Goal: Information Seeking & Learning: Learn about a topic

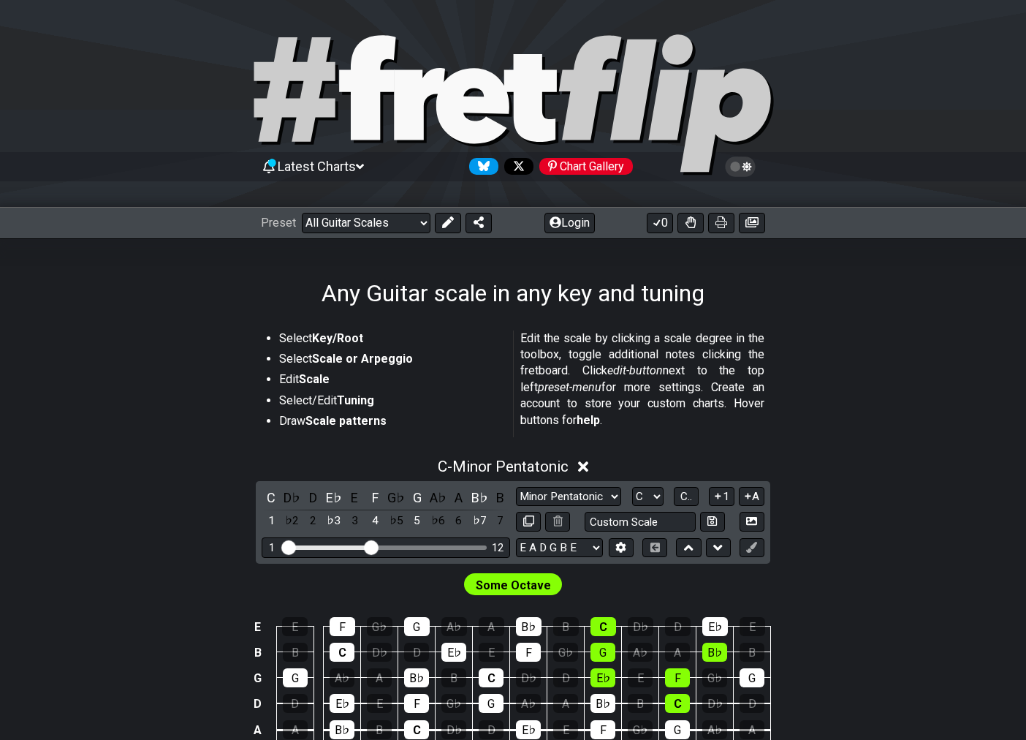
scroll to position [292, 0]
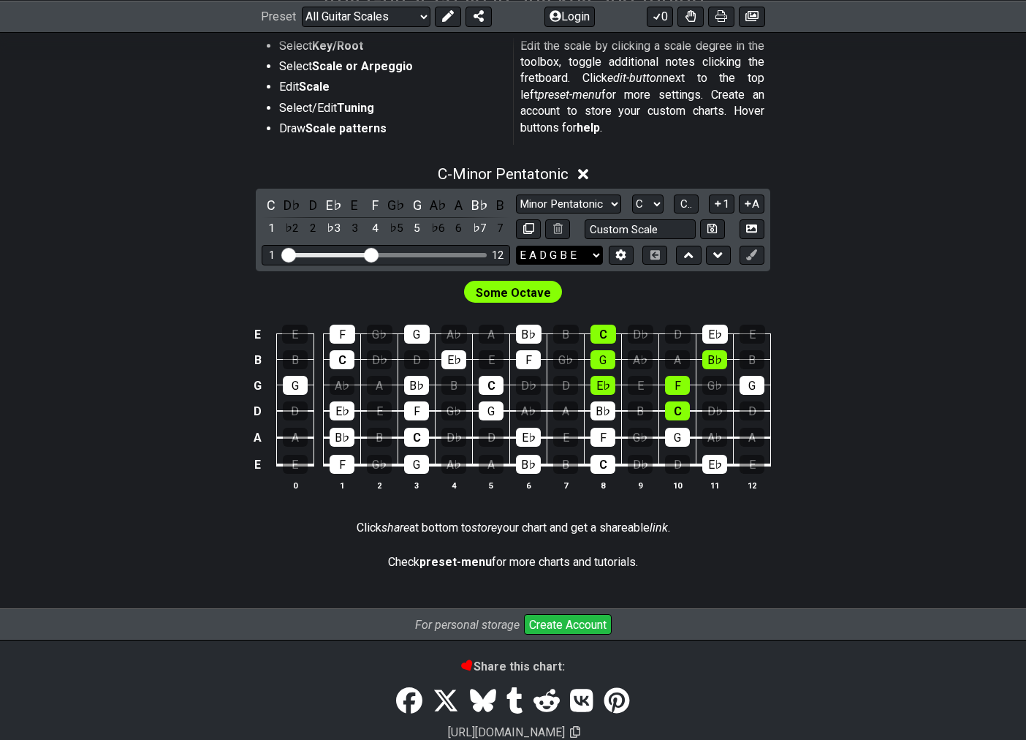
click at [594, 259] on select "E A D G B E E A D G B E E A D G B E B E A D F♯ B A D G C E A D A D G B E E♭ A♭ …" at bounding box center [559, 256] width 87 height 20
select select "Eb Ab Db Gb Bb Eb"
click at [516, 246] on select "E A D G B E E A D G B E E A D G B E B E A D F♯ B A D G C E A D A D G B E E♭ A♭ …" at bounding box center [559, 256] width 87 height 20
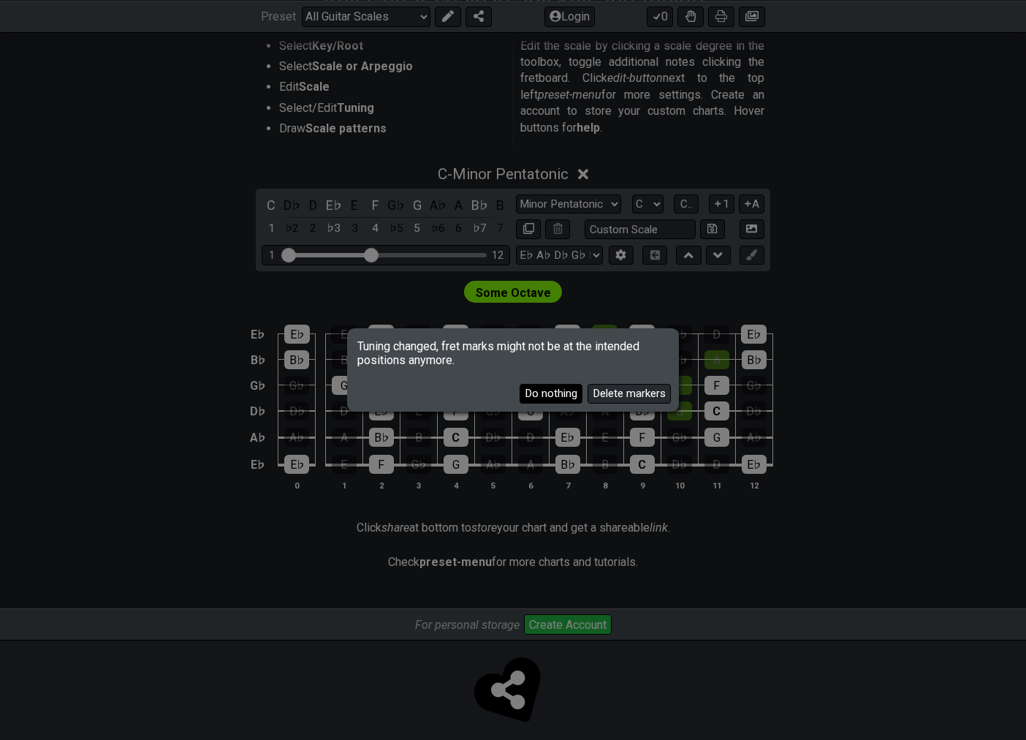
click at [566, 396] on button "Do nothing" at bounding box center [551, 394] width 63 height 20
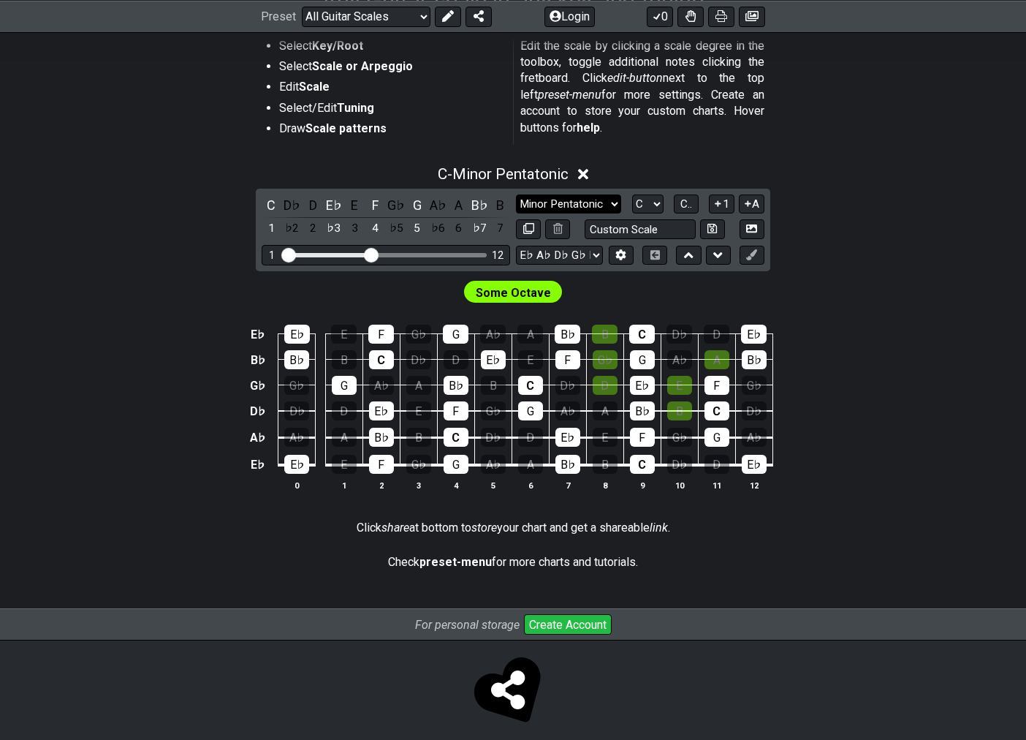
click at [607, 194] on select "Minor Pentatonic Root Minor Pentatonic Major Pentatonic Minor Blues Major Blues…" at bounding box center [568, 204] width 105 height 20
click at [318, 281] on div "Some Octave" at bounding box center [513, 288] width 1026 height 35
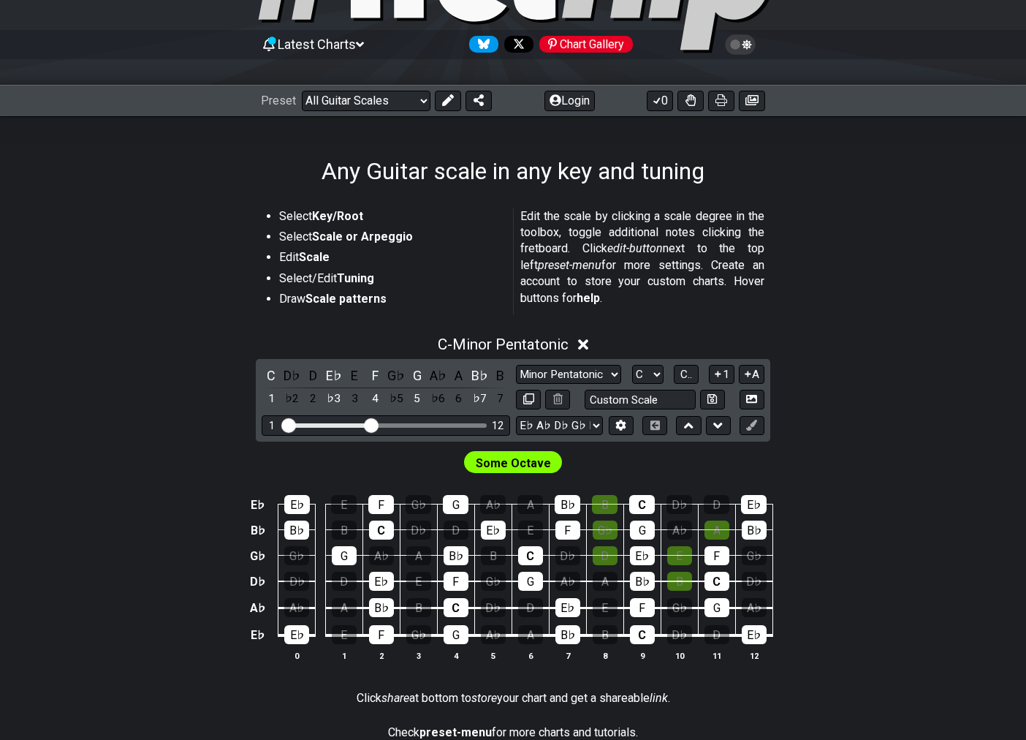
scroll to position [73, 0]
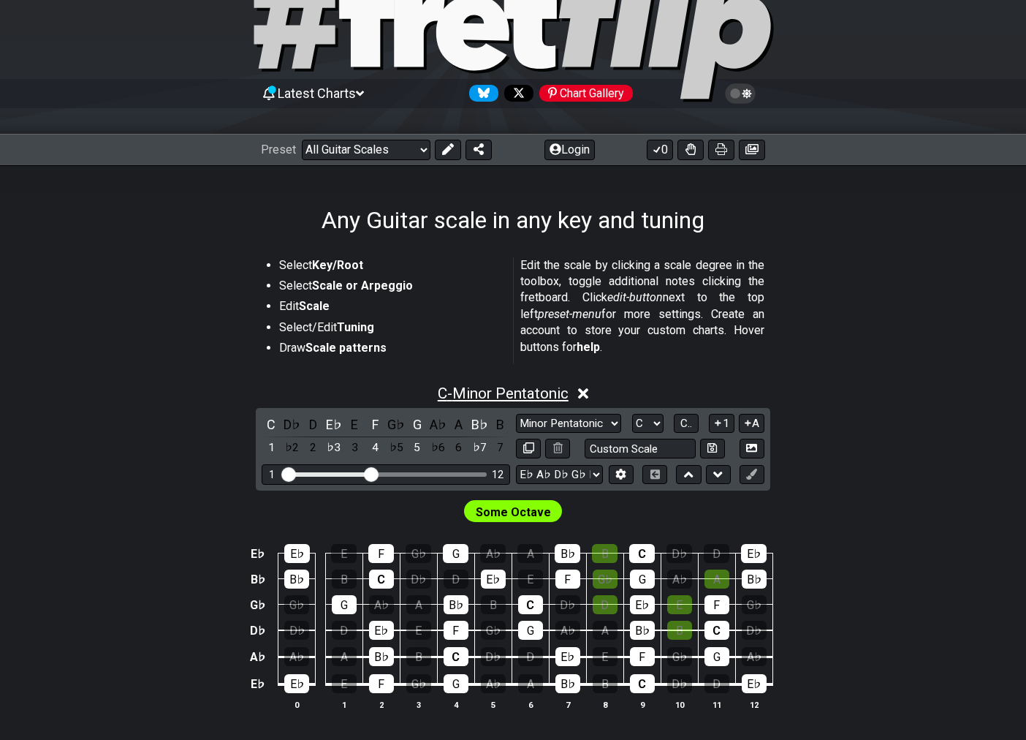
click at [459, 387] on span "C - Minor Pentatonic" at bounding box center [503, 393] width 131 height 18
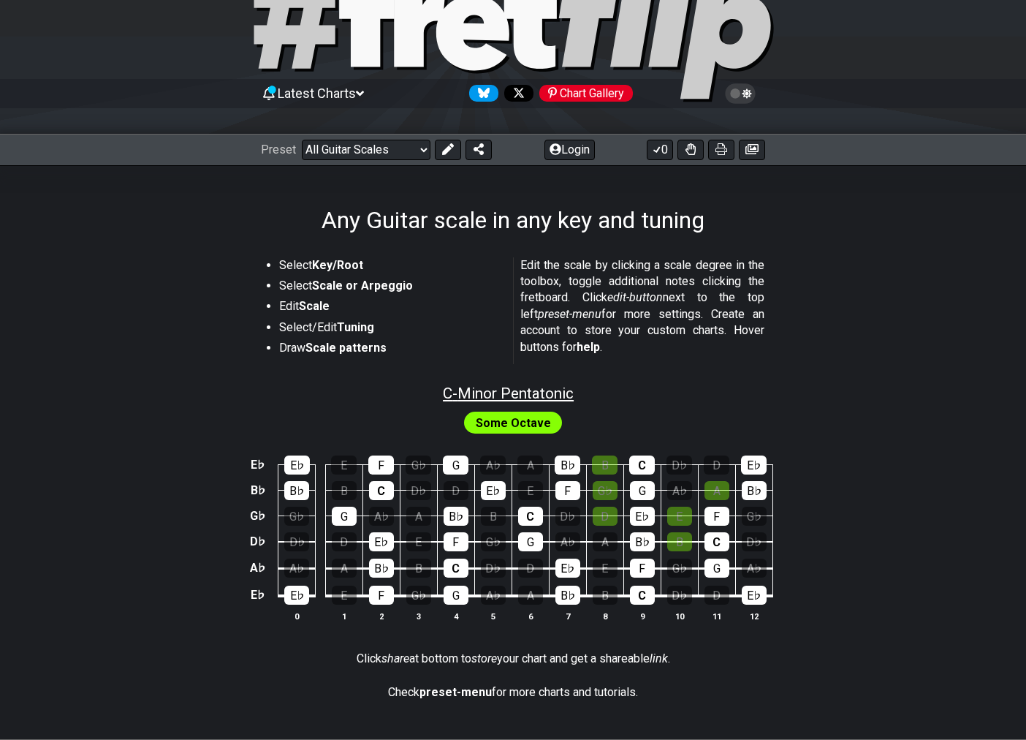
click at [501, 385] on span "C - Minor Pentatonic" at bounding box center [508, 393] width 131 height 18
select select "C"
select select "Eb Ab Db Gb Bb Eb"
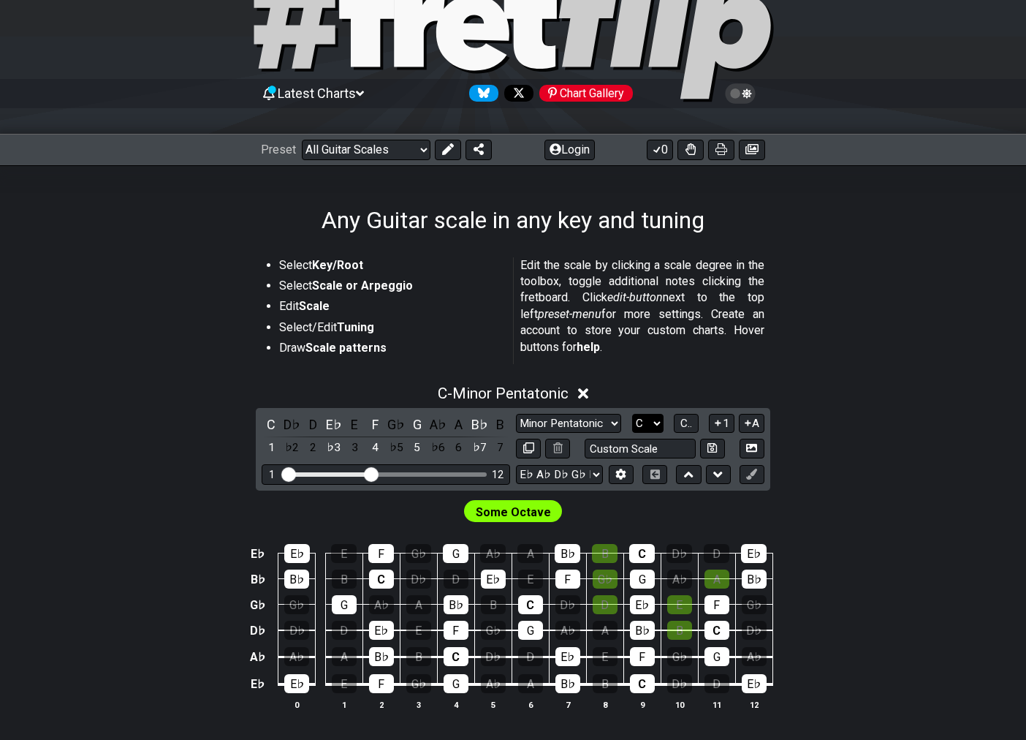
click at [660, 424] on select "A♭ A A♯ B♭ B C C♯ D♭ D D♯ E♭ E F F♯ G♭ G G♯" at bounding box center [647, 424] width 31 height 20
select select "E"
click at [632, 414] on select "A♭ A A♯ B♭ B C C♯ D♭ D D♯ E♭ E F F♯ G♭ G G♯" at bounding box center [647, 424] width 31 height 20
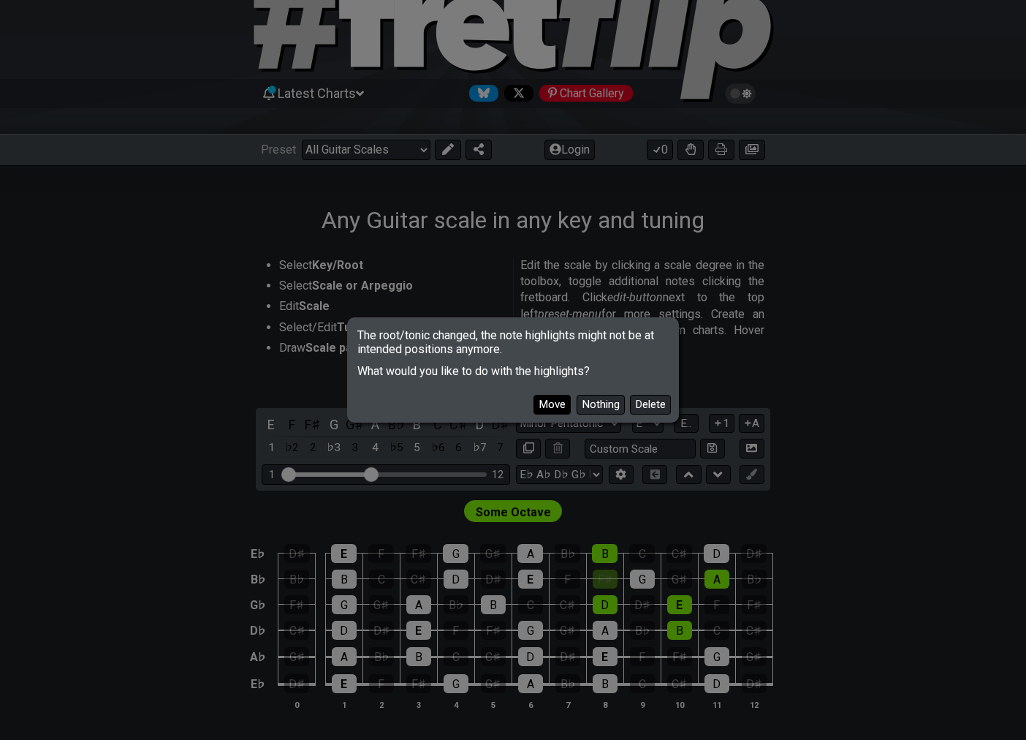
click at [555, 403] on button "Move" at bounding box center [552, 405] width 37 height 20
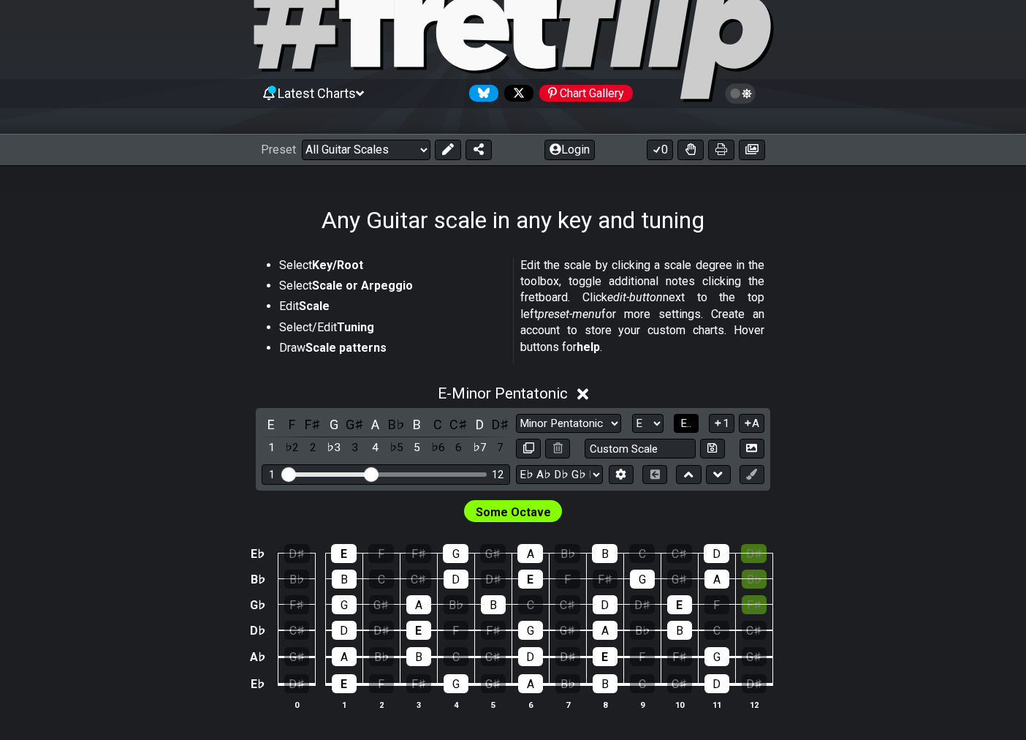
click at [680, 422] on span "E.." at bounding box center [685, 423] width 11 height 13
click at [683, 417] on span "1..7" at bounding box center [686, 423] width 18 height 13
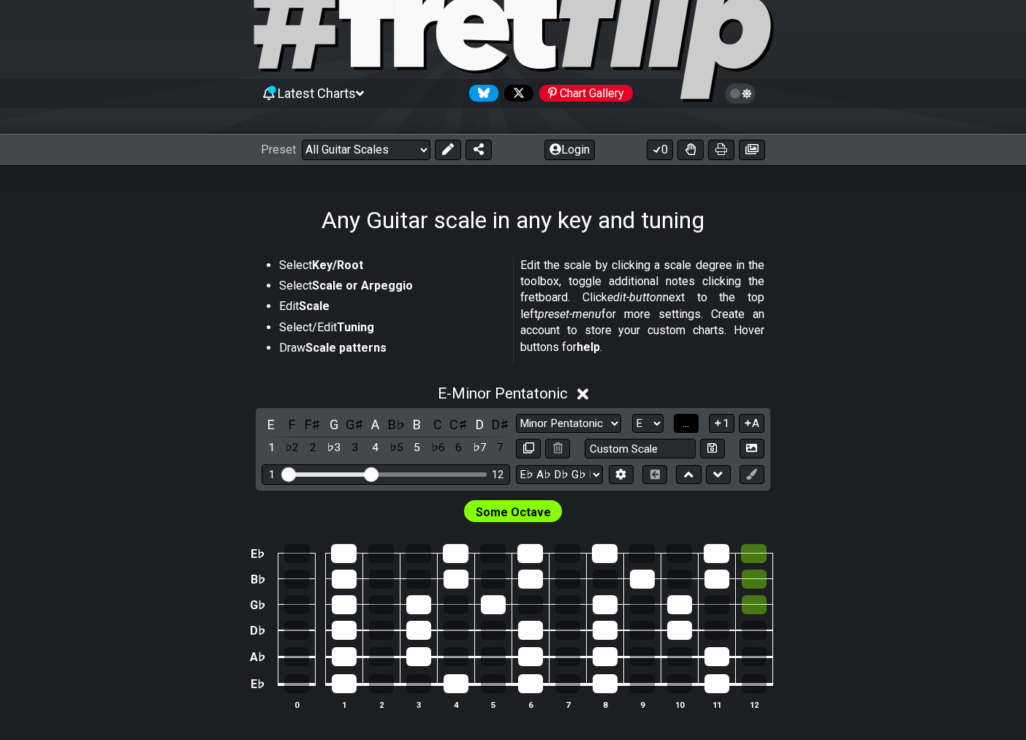
click at [683, 425] on span "..." at bounding box center [686, 423] width 7 height 13
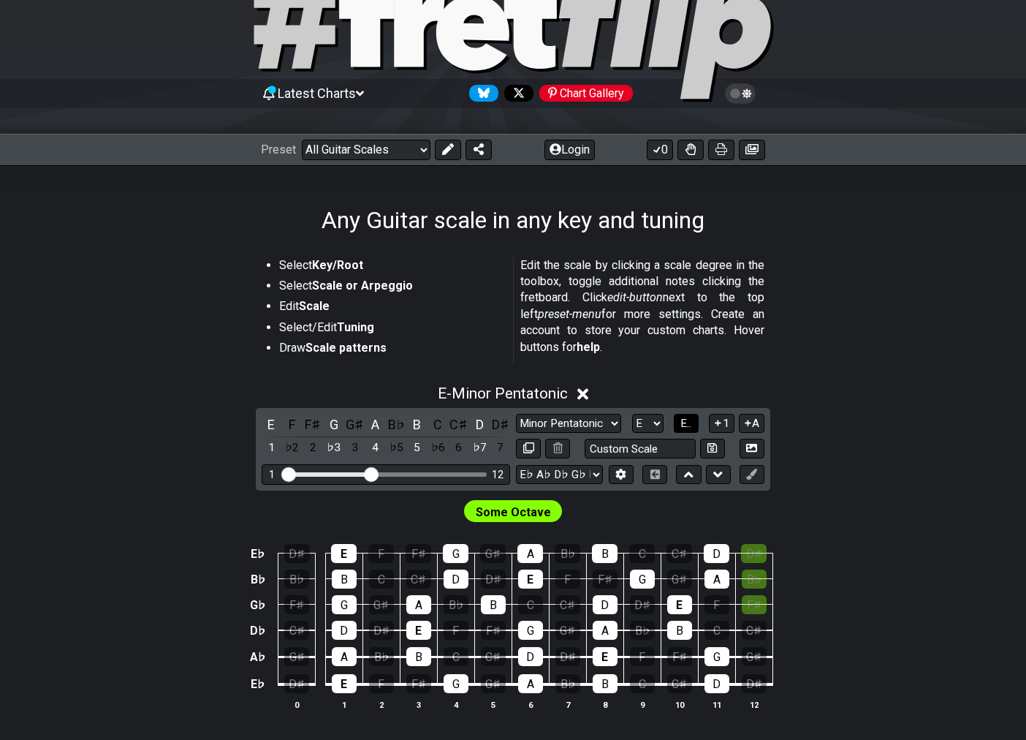
click at [688, 426] on span "E.." at bounding box center [685, 423] width 11 height 13
click at [683, 414] on button "1..7" at bounding box center [686, 424] width 28 height 20
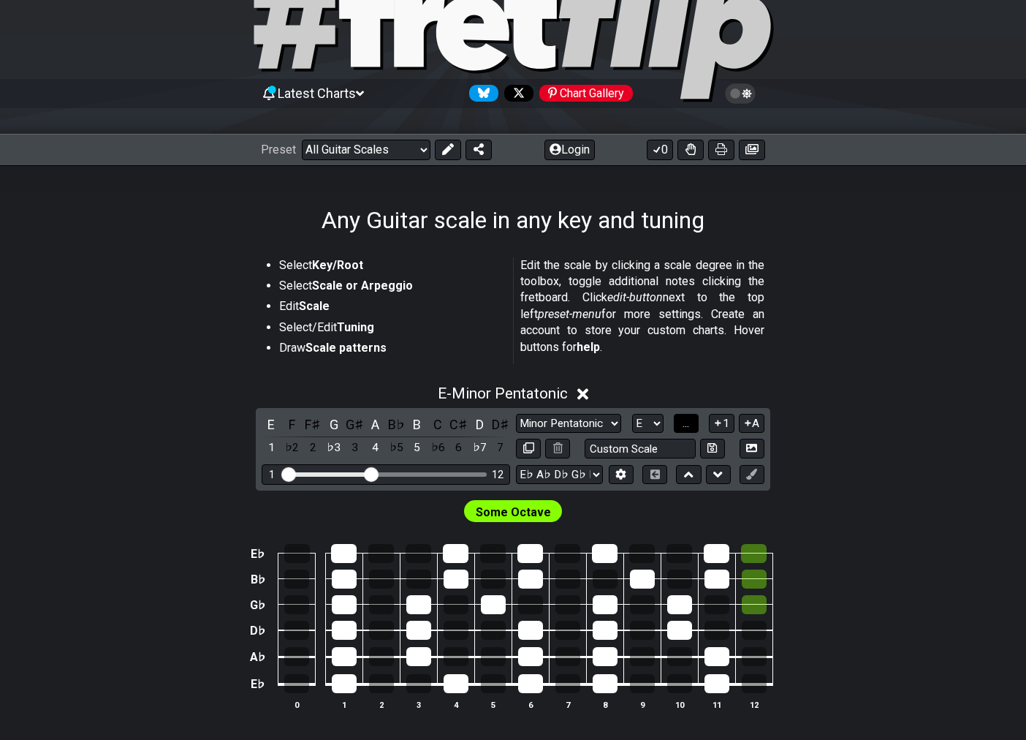
click at [683, 419] on span "..." at bounding box center [686, 423] width 7 height 13
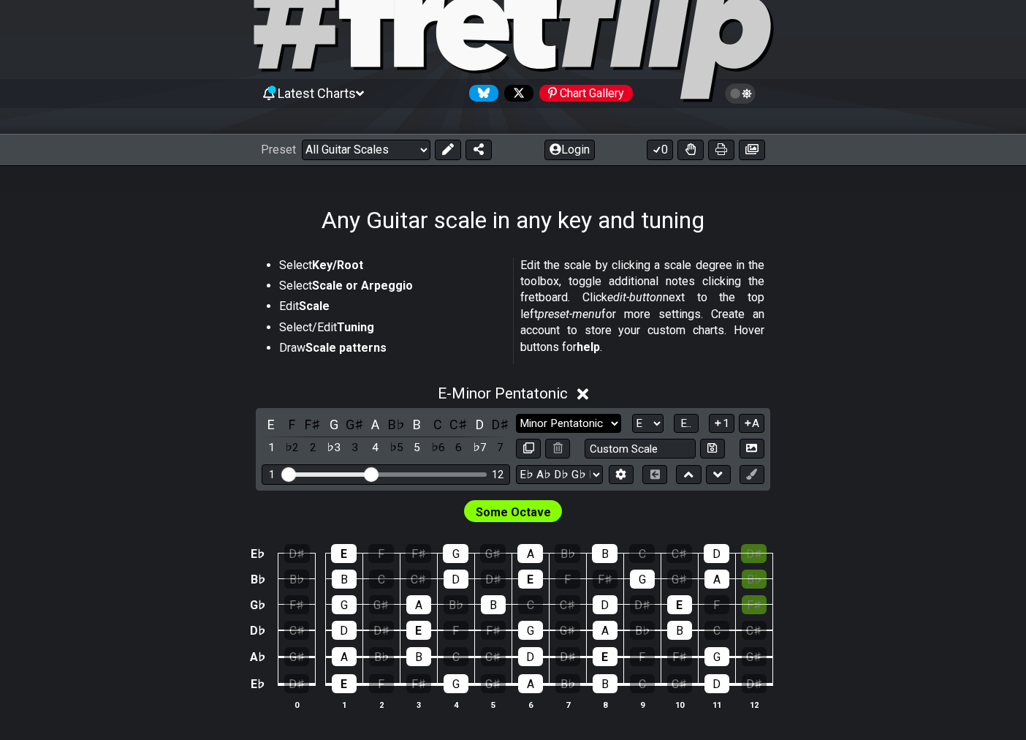
click at [617, 414] on select "Minor Pentatonic Root Minor Pentatonic Major Pentatonic Minor Blues Major Blues…" at bounding box center [568, 424] width 105 height 20
click at [895, 415] on div "E - Minor Pentatonic E F F♯ G G♯ A B♭ B C C♯ D D♯ 1 ♭2 2 ♭3 3 4 ♭5 5 ♭6 6 ♭7 7 …" at bounding box center [513, 553] width 1026 height 355
click at [562, 420] on select "Minor Pentatonic Root Minor Pentatonic Major Pentatonic Minor Blues Major Blues…" at bounding box center [568, 424] width 105 height 20
click at [516, 414] on select "Minor Pentatonic Root Minor Pentatonic Major Pentatonic Minor Blues Major Blues…" at bounding box center [568, 424] width 105 height 20
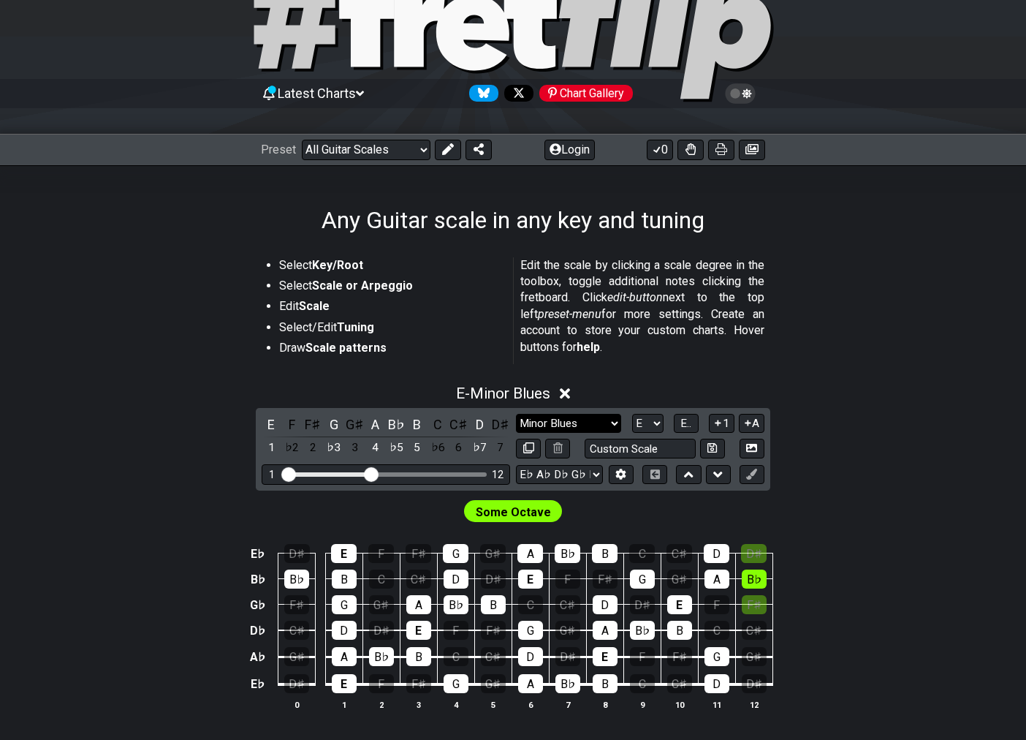
click at [596, 428] on select "Minor Pentatonic Root Minor Pentatonic Major Pentatonic Minor Blues Major Blues…" at bounding box center [568, 424] width 105 height 20
click at [516, 414] on select "Minor Pentatonic Root Minor Pentatonic Major Pentatonic Minor Blues Major Blues…" at bounding box center [568, 424] width 105 height 20
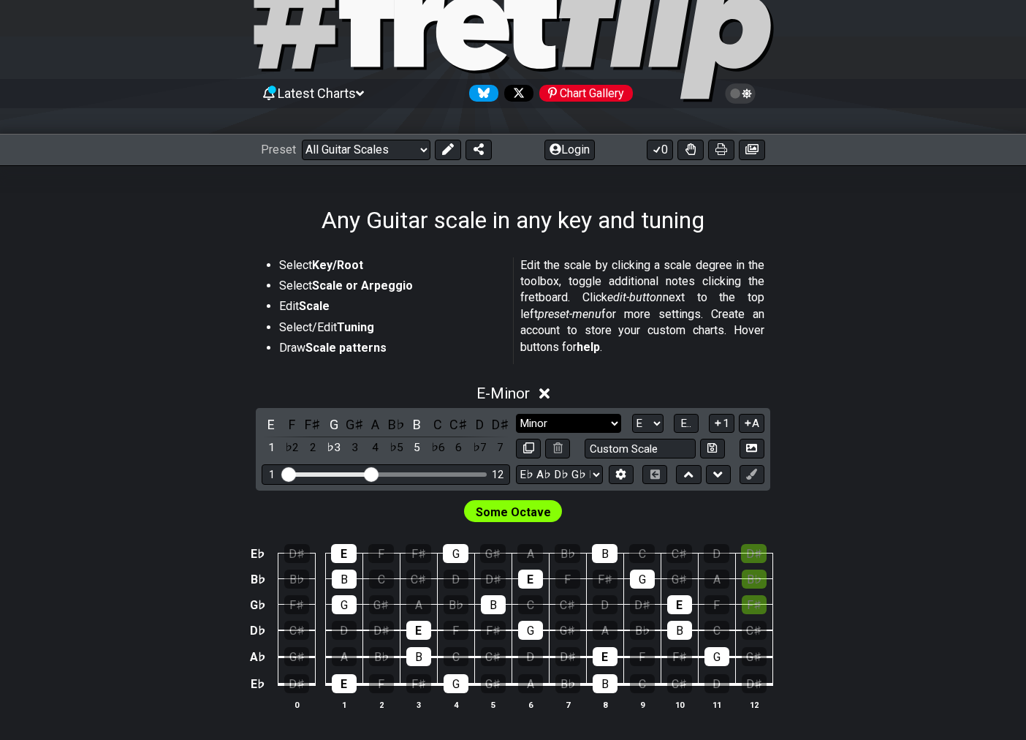
click at [591, 425] on select "Minor Pentatonic Root Minor Pentatonic Major Pentatonic Minor Blues Major Blues…" at bounding box center [568, 424] width 105 height 20
select select "Minor / Aeolian"
click at [516, 414] on select "Minor Pentatonic Root Minor Pentatonic Major Pentatonic Minor Blues Major Blues…" at bounding box center [568, 424] width 105 height 20
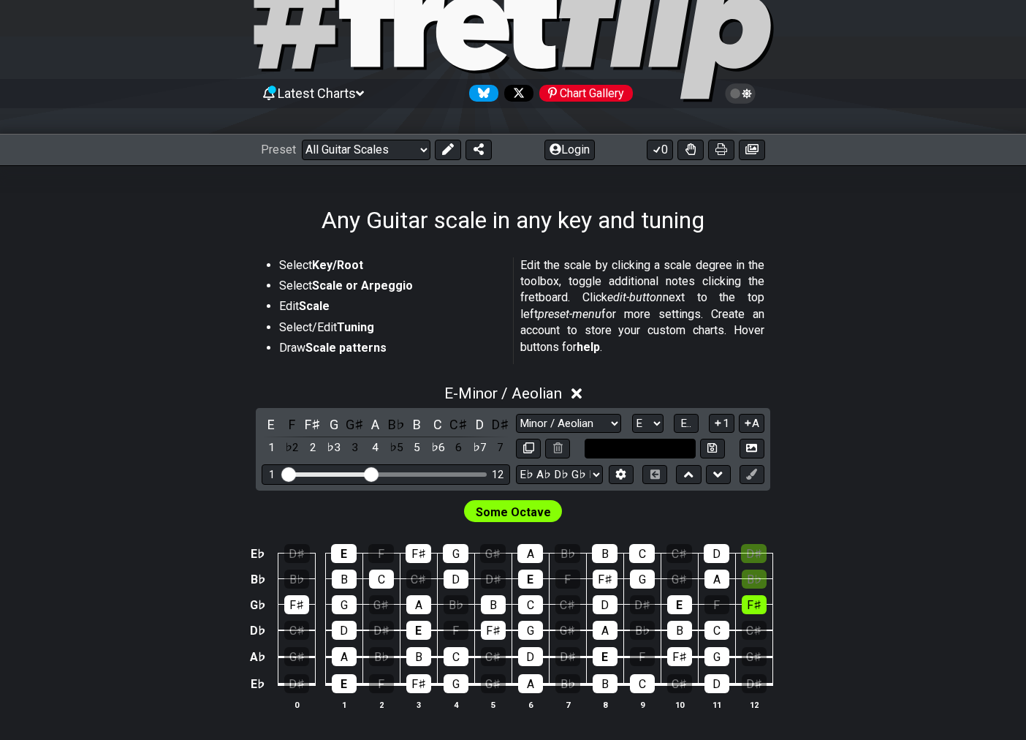
click at [671, 444] on input "text" at bounding box center [640, 449] width 111 height 20
type input "Custom Scale"
click at [838, 438] on div "E - Minor / Aeolian E F F♯ G G♯ A B♭ B C C♯ D D♯ 1 ♭2 2 ♭3 3 4 ♭5 5 ♭6 6 ♭7 7 M…" at bounding box center [513, 553] width 1026 height 355
click at [726, 427] on button "1" at bounding box center [721, 424] width 25 height 20
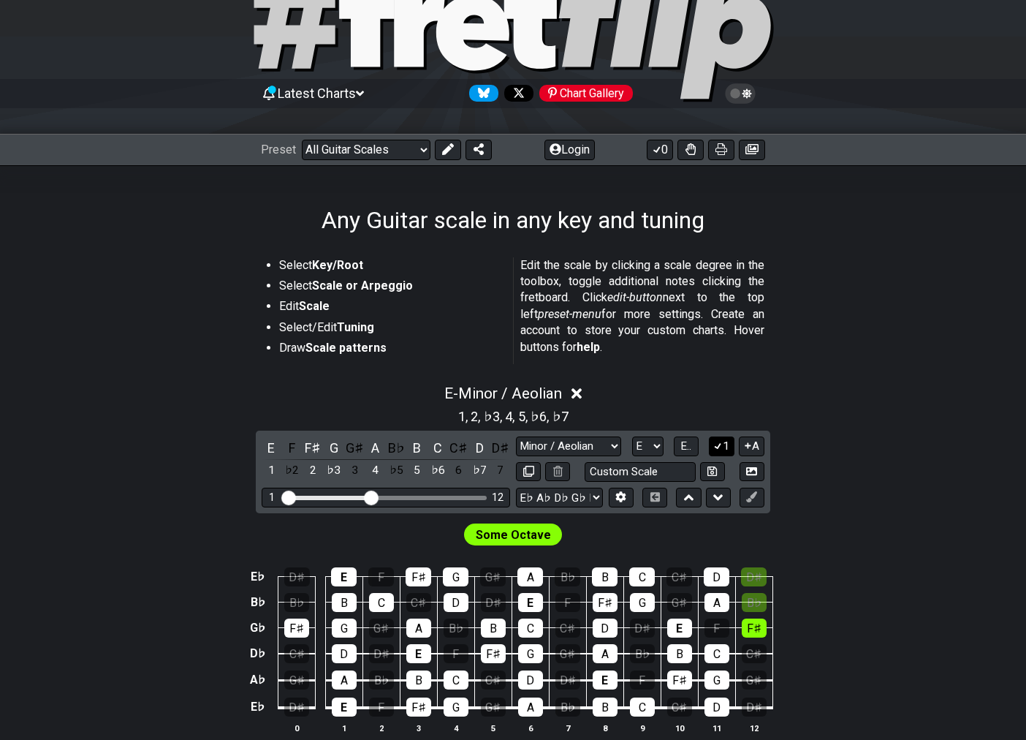
click at [725, 447] on button "1" at bounding box center [721, 446] width 25 height 20
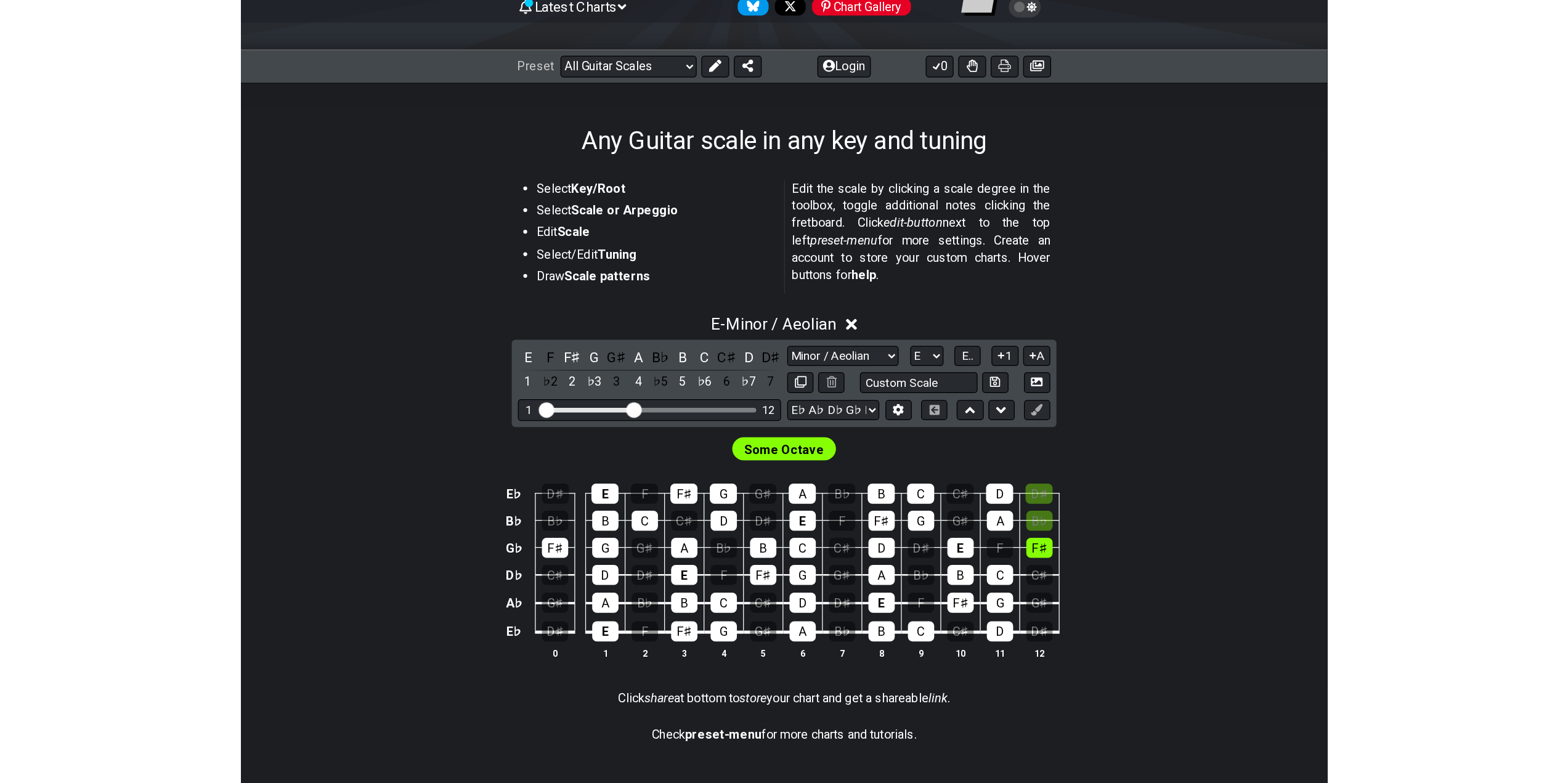
scroll to position [99, 0]
